Goal: Information Seeking & Learning: Understand process/instructions

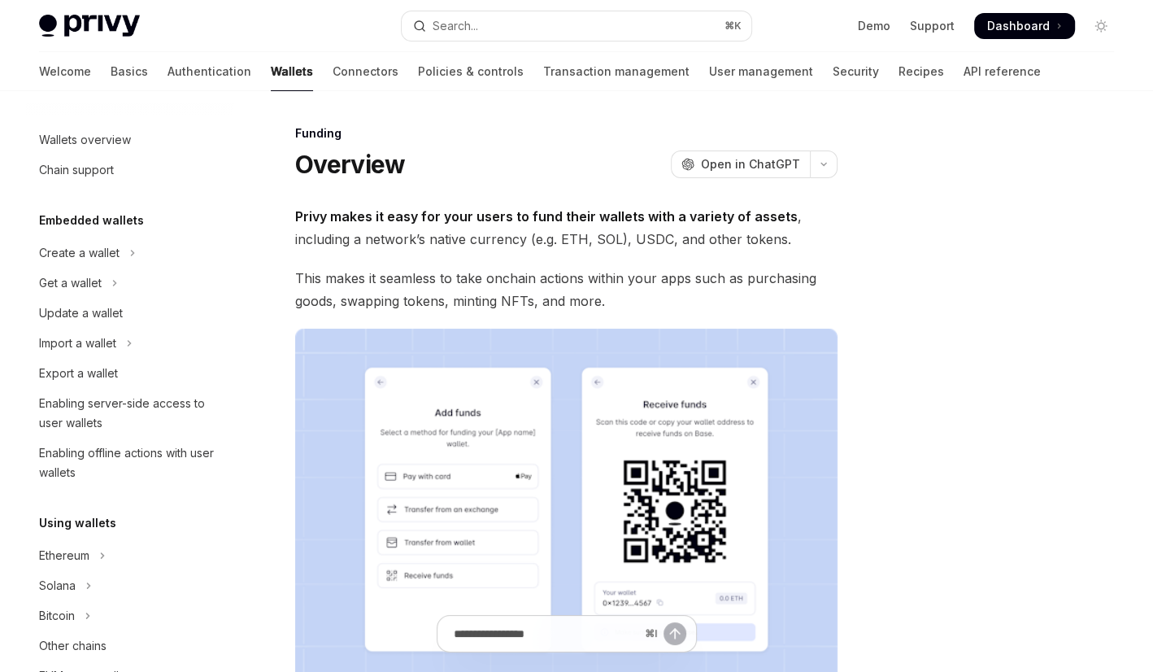
scroll to position [437, 0]
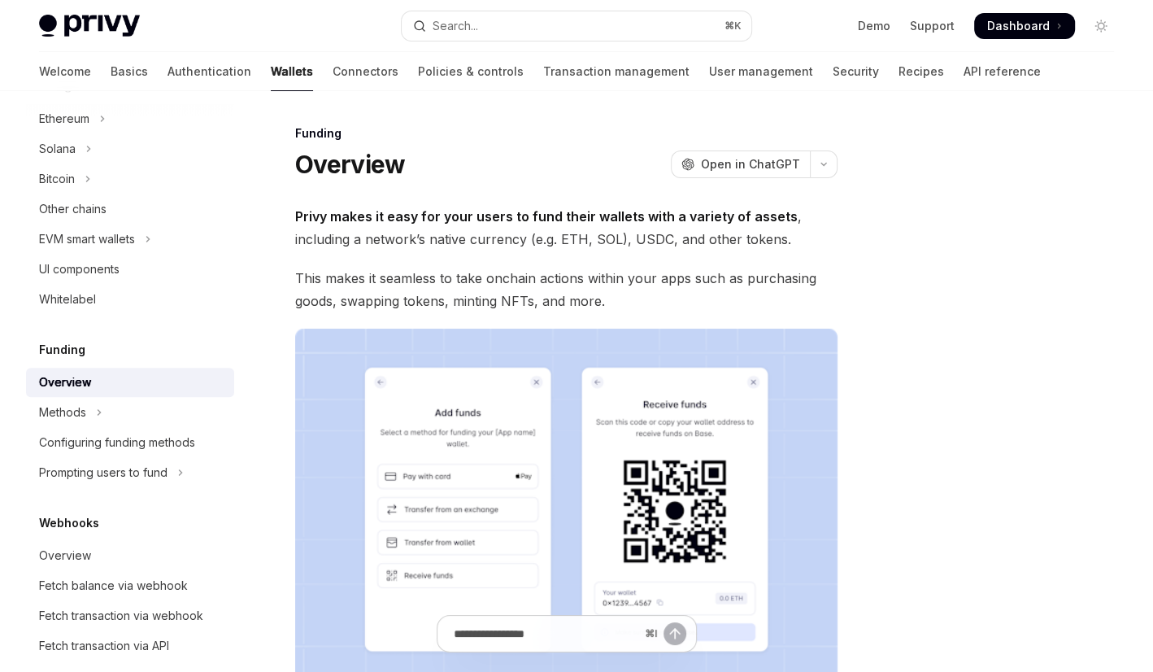
click at [822, 306] on span "This makes it seamless to take onchain actions within your apps such as purchas…" at bounding box center [566, 290] width 543 height 46
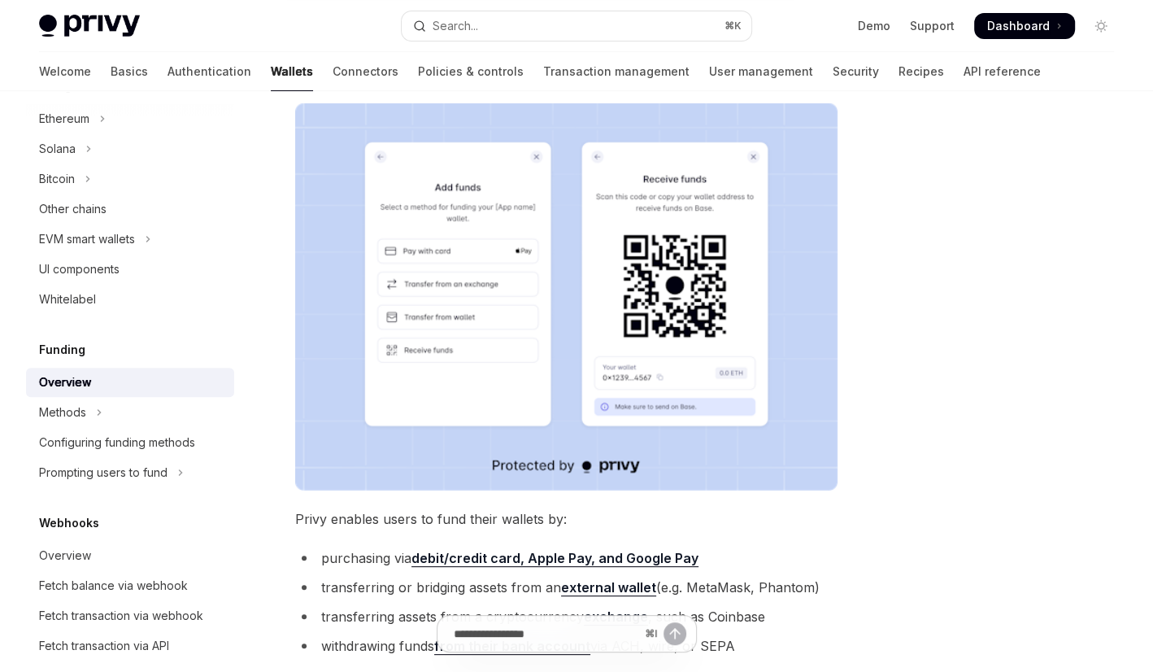
scroll to position [465, 0]
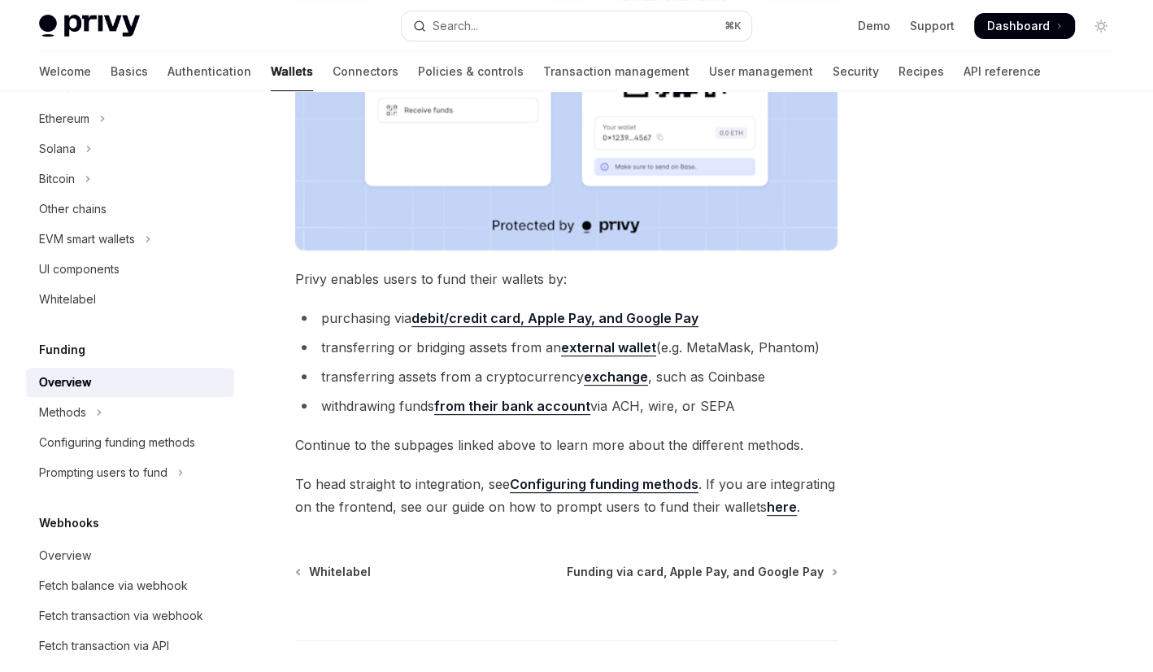
click at [581, 508] on span "To head straight to integration, see Configuring funding methods . If you are i…" at bounding box center [566, 496] width 543 height 46
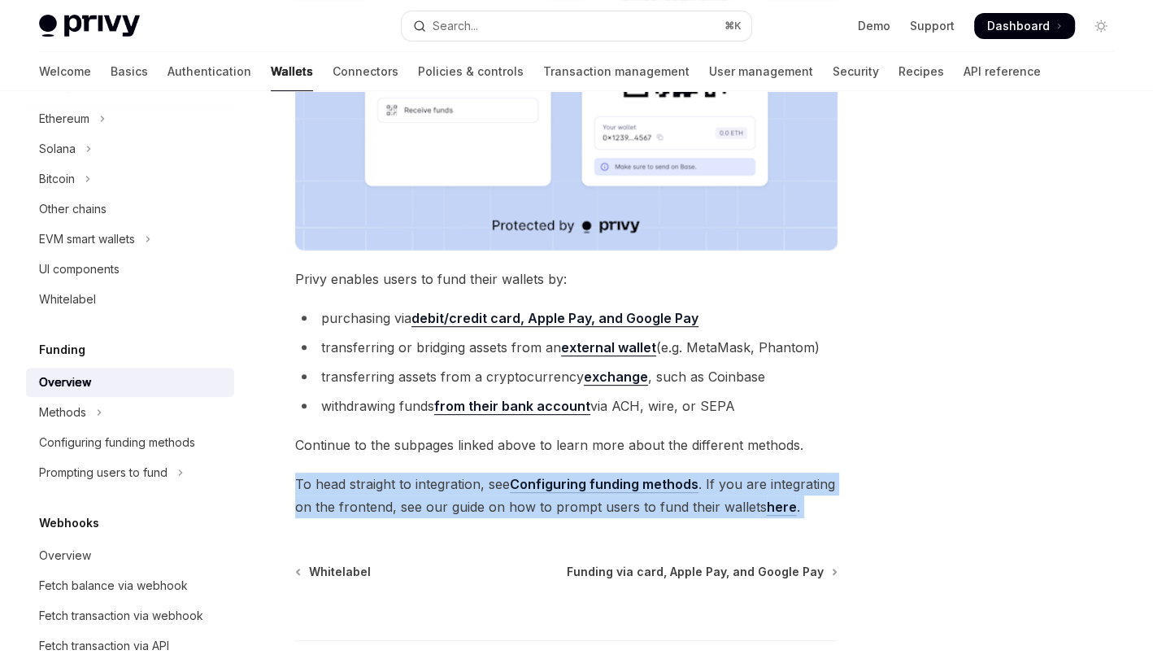
click at [581, 508] on span "To head straight to integration, see Configuring funding methods . If you are i…" at bounding box center [566, 496] width 543 height 46
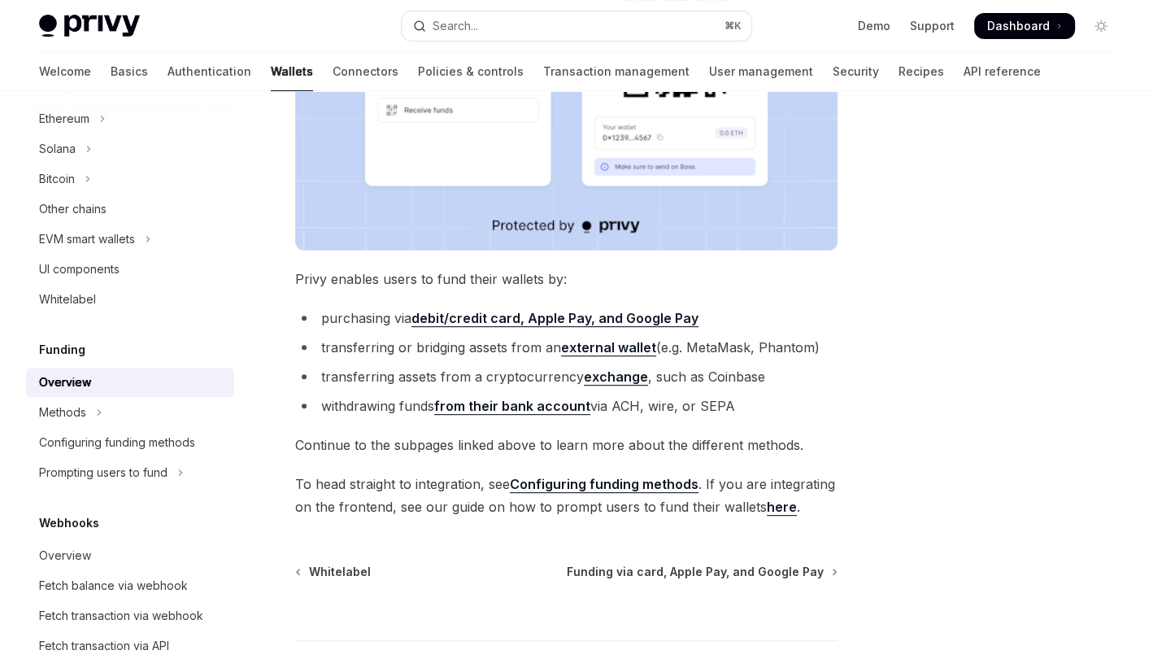
click at [585, 508] on span "To head straight to integration, see Configuring funding methods . If you are i…" at bounding box center [566, 496] width 543 height 46
click at [588, 491] on span "To head straight to integration, see Configuring funding methods . If you are i…" at bounding box center [566, 496] width 543 height 46
click at [577, 484] on link "Configuring funding methods" at bounding box center [604, 484] width 189 height 17
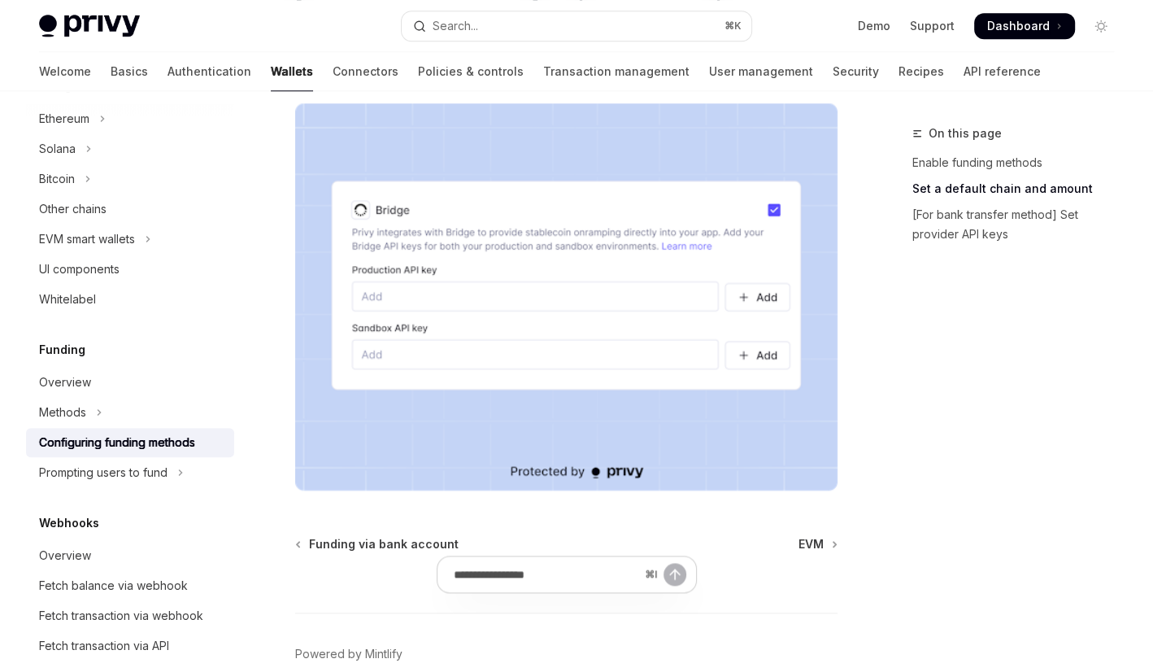
scroll to position [1560, 0]
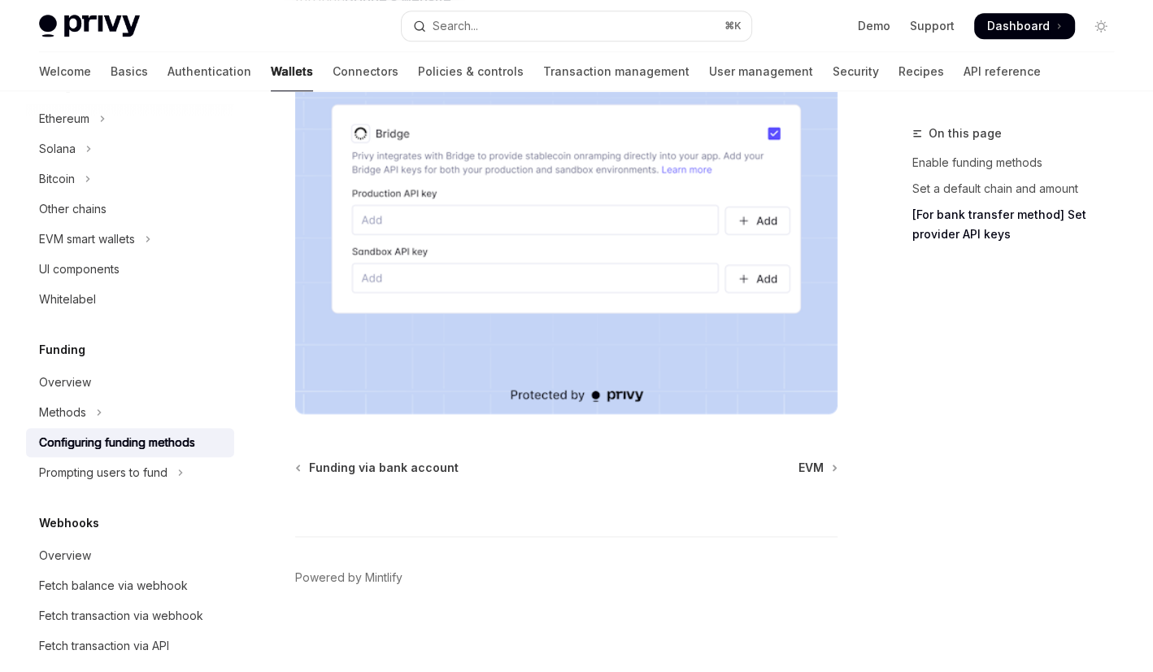
click at [830, 477] on div "⌘ I" at bounding box center [566, 506] width 543 height 60
click at [826, 465] on link "EVM" at bounding box center [817, 468] width 37 height 16
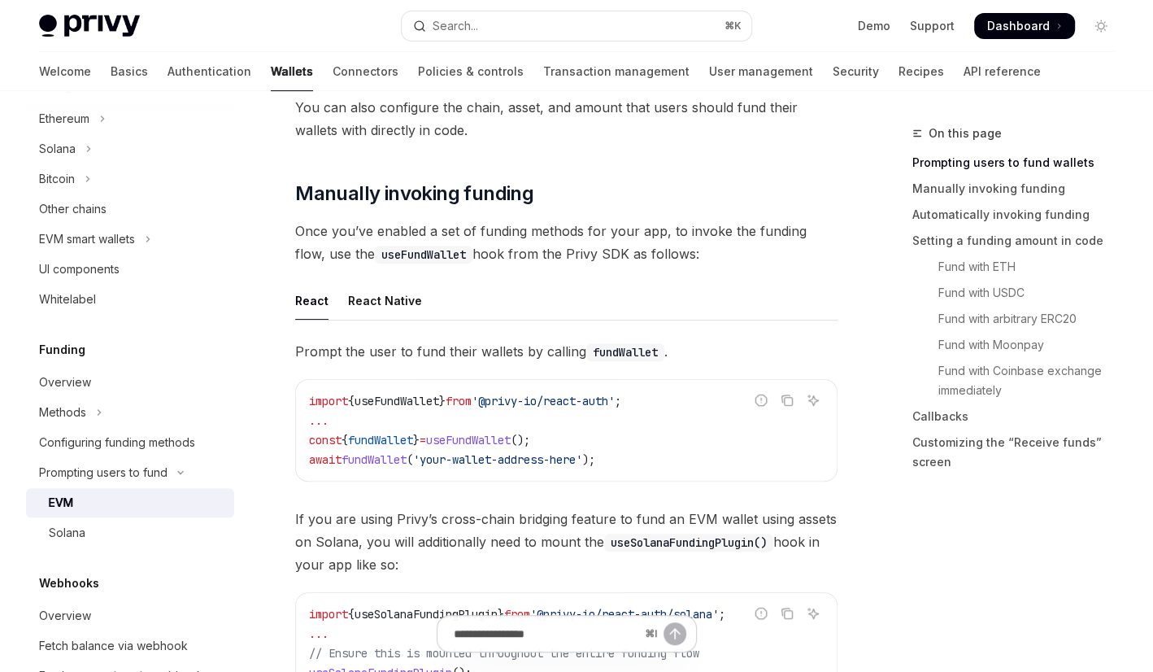
scroll to position [421, 0]
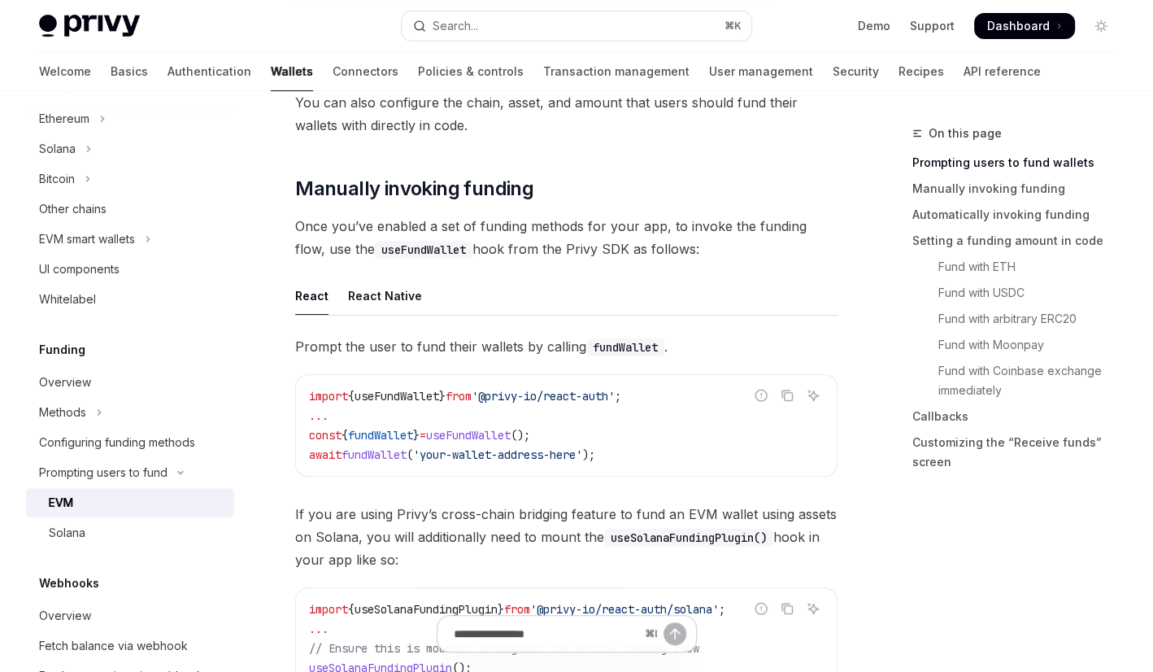
type textarea "*"
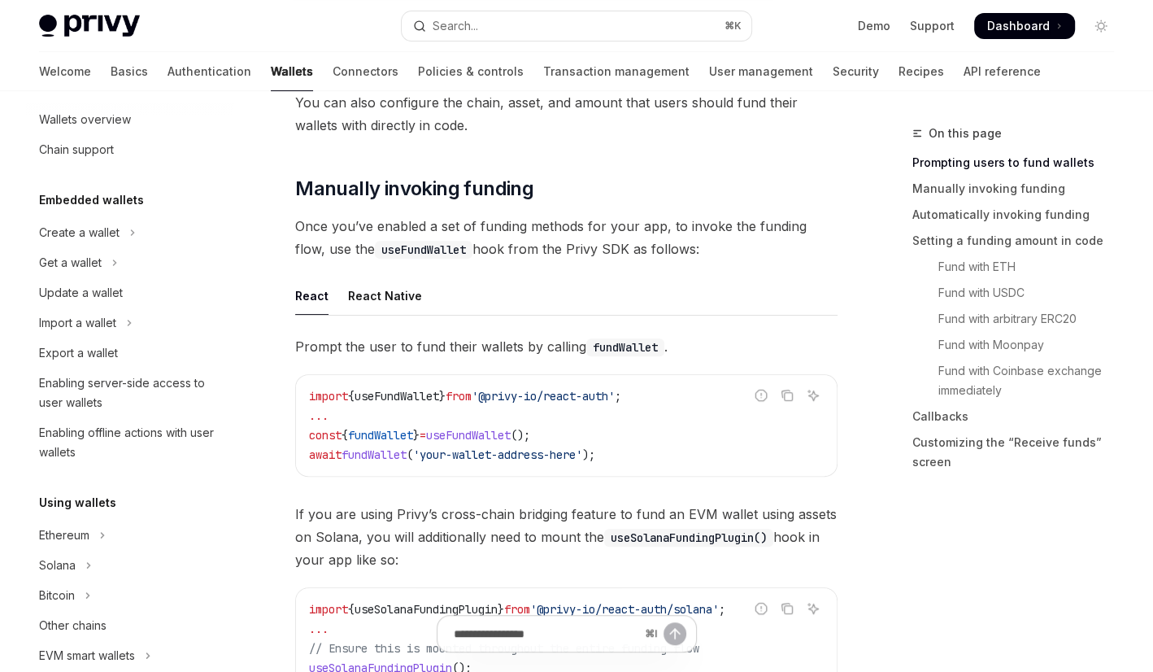
scroll to position [0, 0]
